Goal: Book appointment/travel/reservation

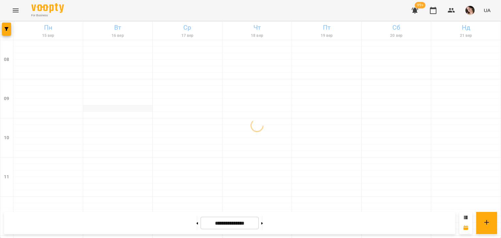
click at [135, 111] on div at bounding box center [118, 108] width 70 height 7
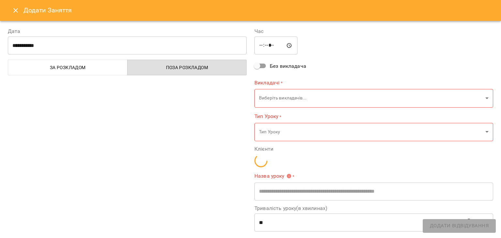
type input "**********"
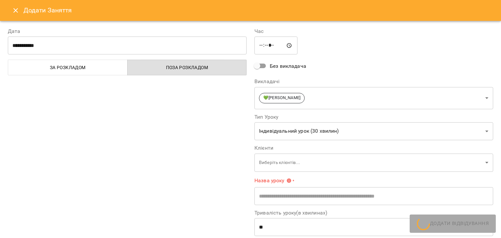
scroll to position [1, 0]
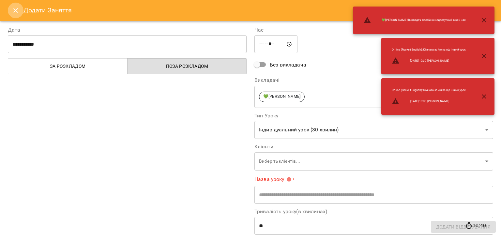
click at [17, 11] on icon "Close" at bounding box center [15, 10] width 5 height 5
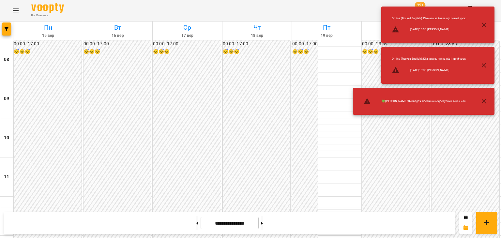
scroll to position [338, 0]
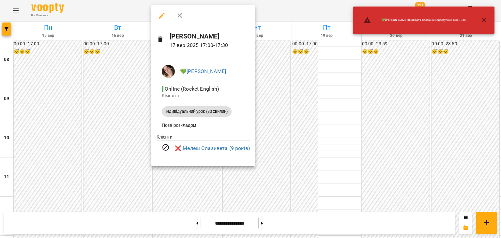
click at [331, 102] on div at bounding box center [250, 119] width 501 height 238
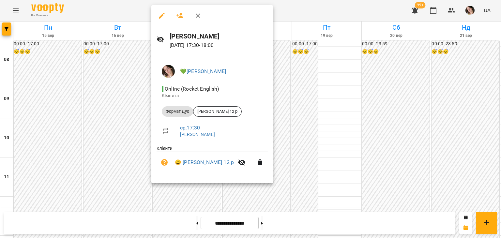
click at [363, 98] on div at bounding box center [250, 119] width 501 height 238
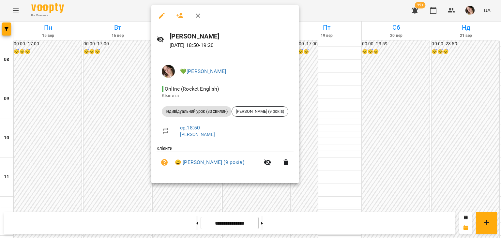
click at [391, 101] on div at bounding box center [250, 119] width 501 height 238
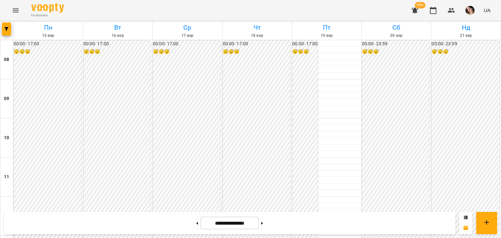
scroll to position [318, 0]
